Goal: Task Accomplishment & Management: Manage account settings

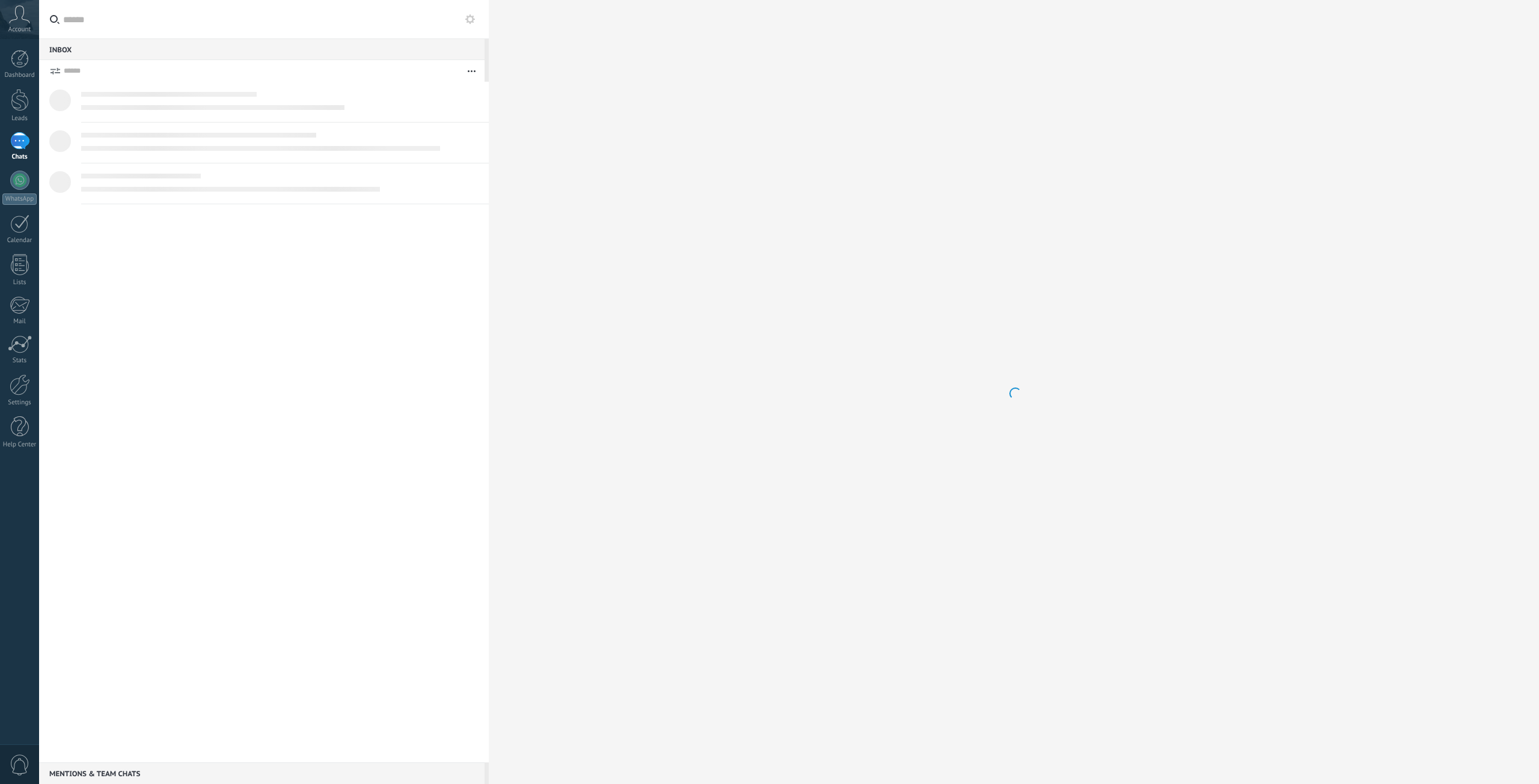
click at [24, 753] on div "0" at bounding box center [20, 764] width 39 height 39
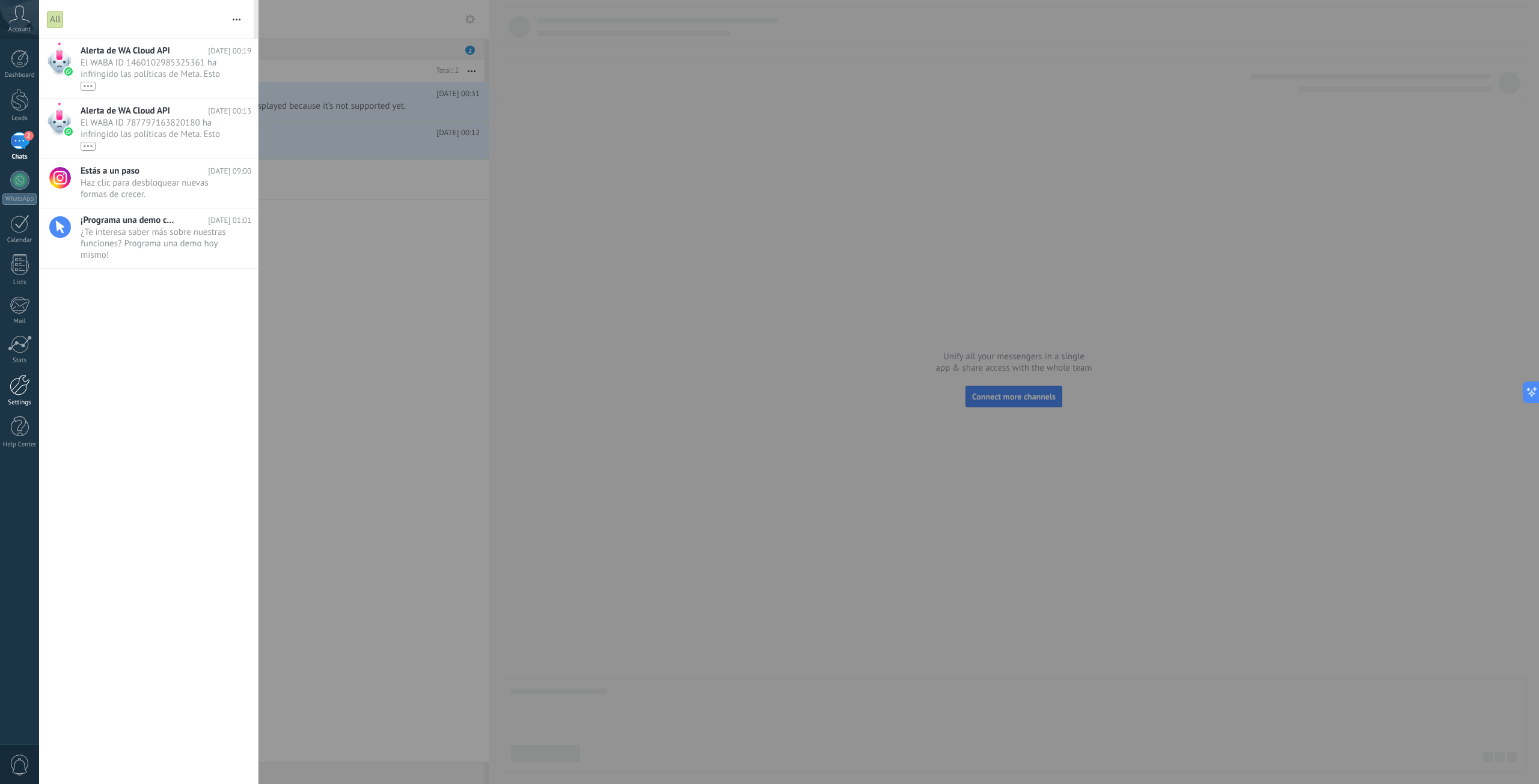
click at [21, 378] on div at bounding box center [20, 385] width 20 height 21
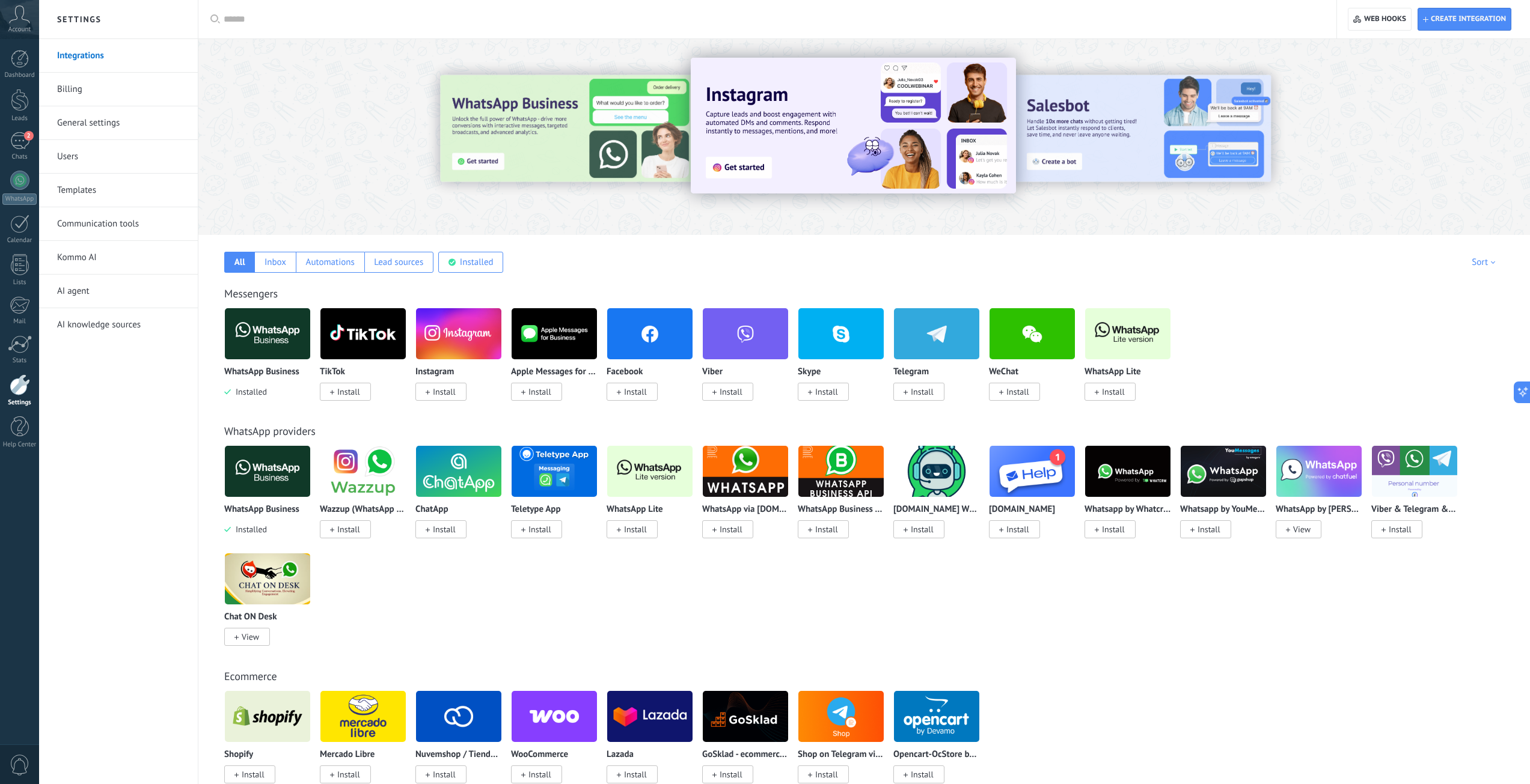
click at [275, 332] on img at bounding box center [267, 334] width 86 height 58
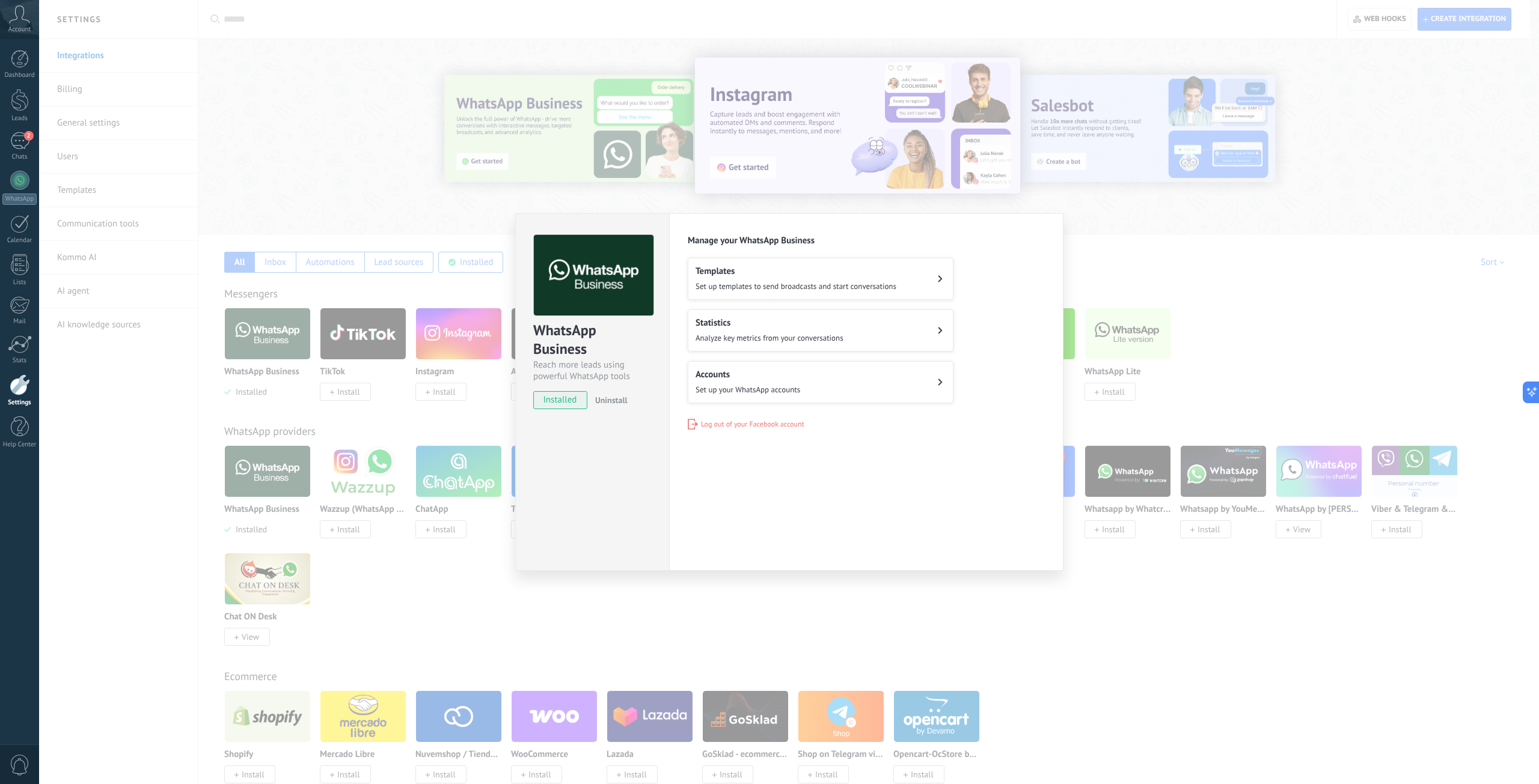
click at [738, 381] on div "Accounts Set up your WhatsApp accounts" at bounding box center [748, 382] width 104 height 26
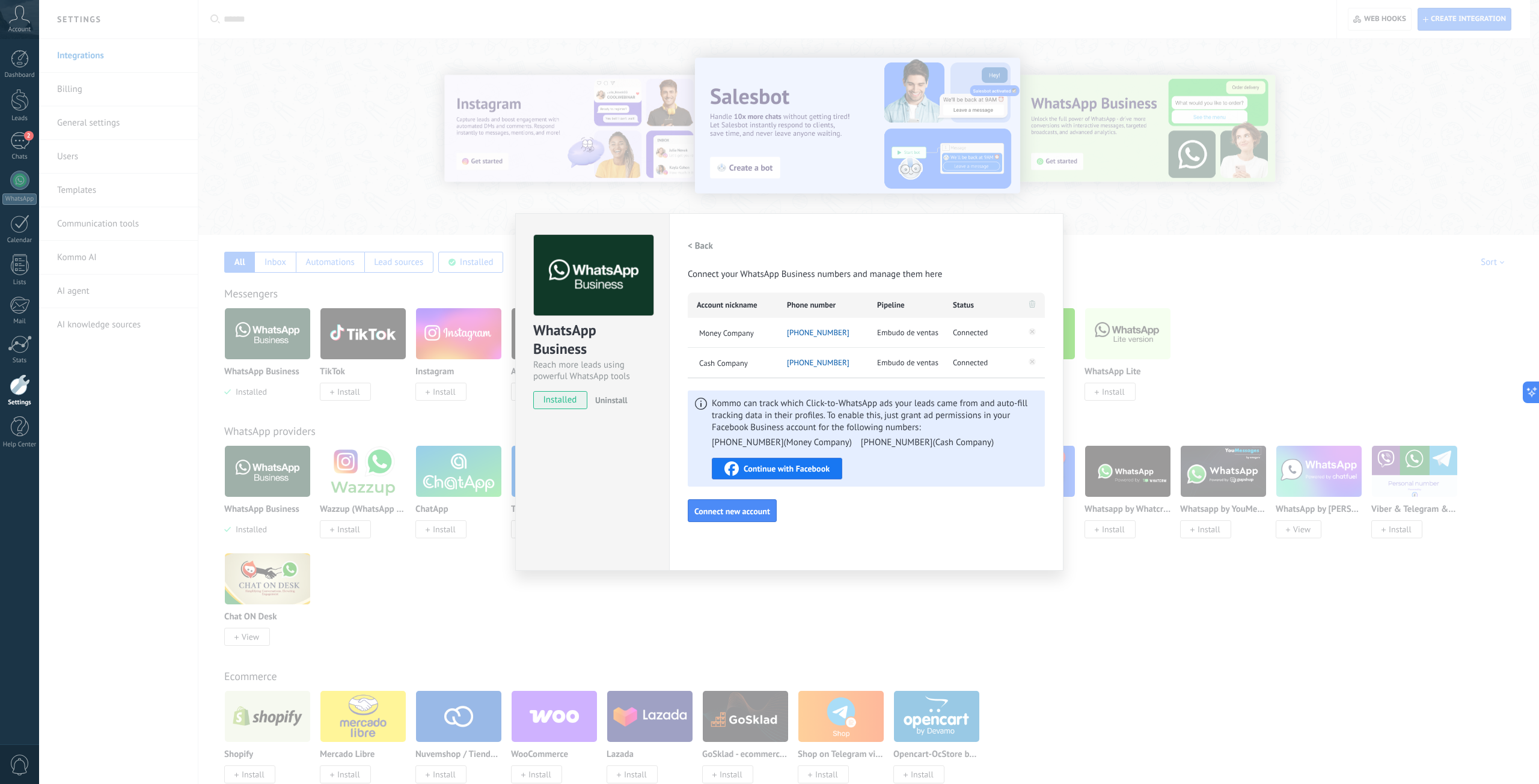
click at [913, 332] on span "Embudo de ventas" at bounding box center [908, 333] width 61 height 12
click at [1029, 303] on div at bounding box center [1032, 305] width 25 height 25
click at [1027, 331] on icon at bounding box center [1032, 331] width 14 height 14
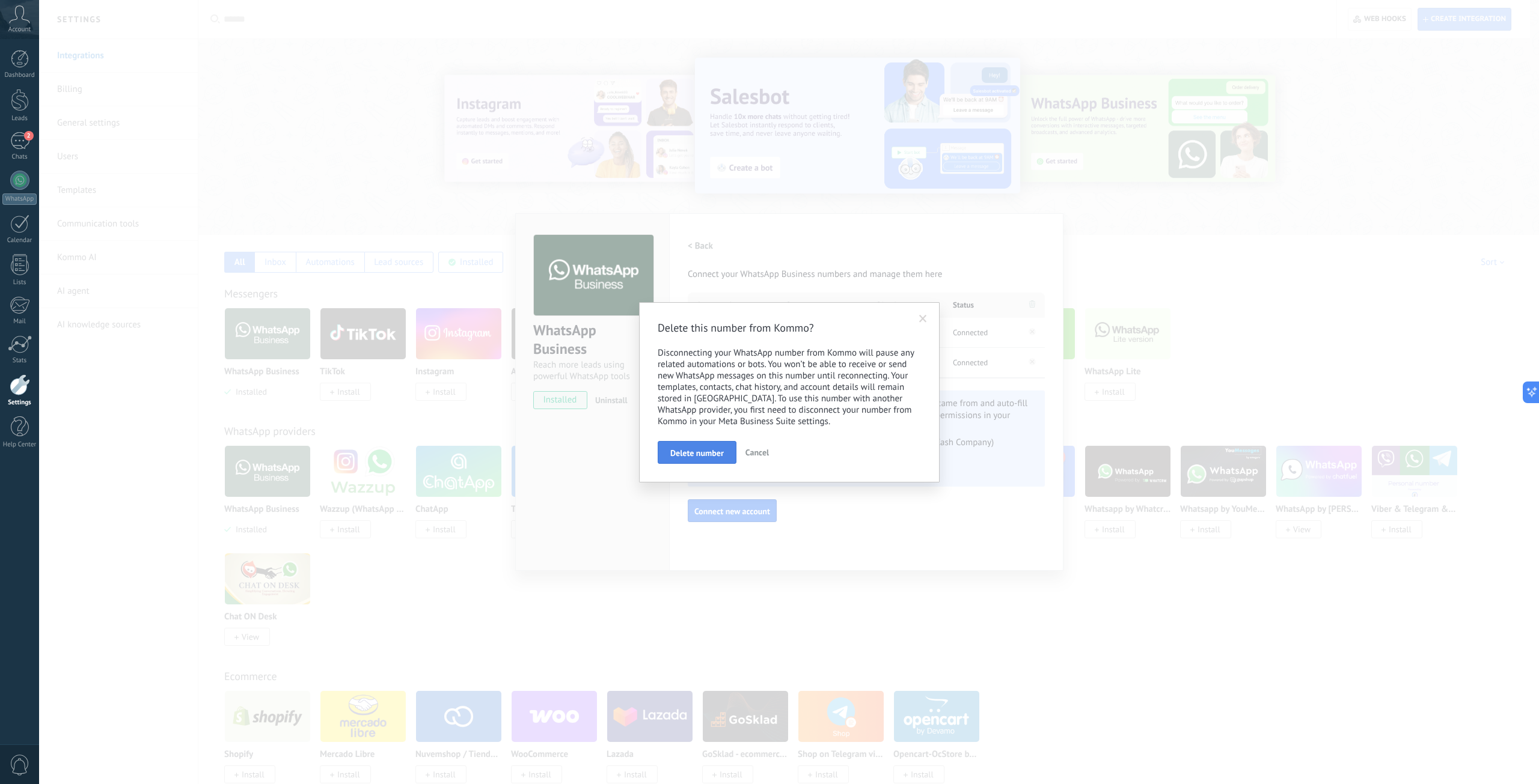
click at [710, 453] on span "Delete number" at bounding box center [697, 453] width 54 height 8
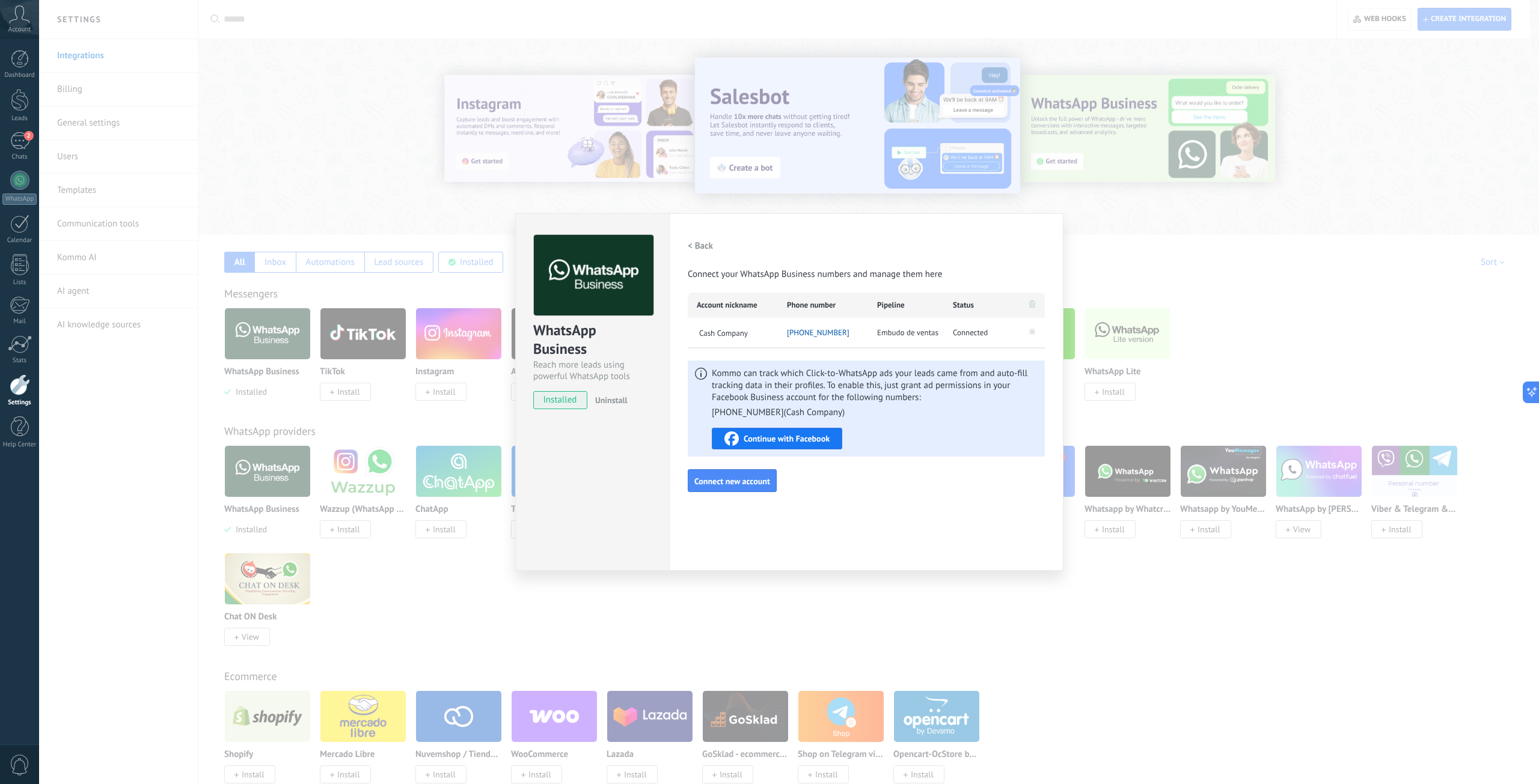
click at [1030, 333] on icon at bounding box center [1033, 332] width 8 height 8
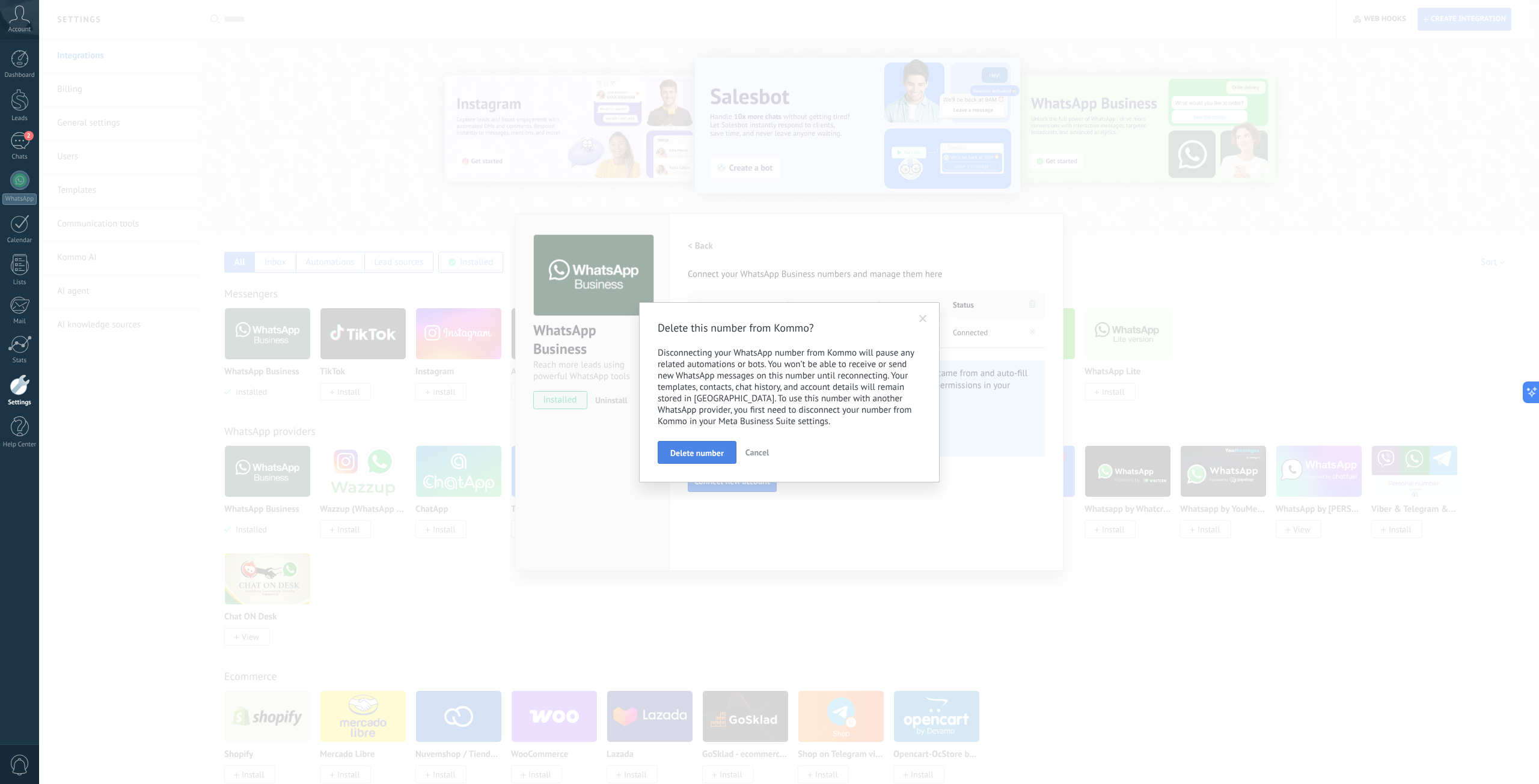
click at [679, 456] on span "Delete number" at bounding box center [697, 453] width 54 height 8
